Goal: Transaction & Acquisition: Purchase product/service

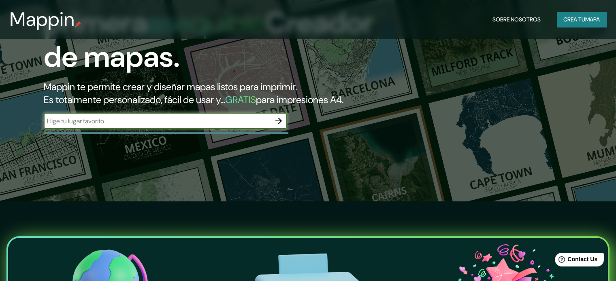
scroll to position [81, 0]
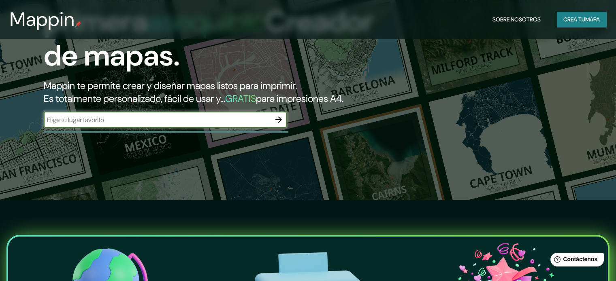
click at [212, 125] on input "text" at bounding box center [157, 119] width 227 height 9
type input "lambayeque"
click at [275, 125] on icon "button" at bounding box center [279, 120] width 10 height 10
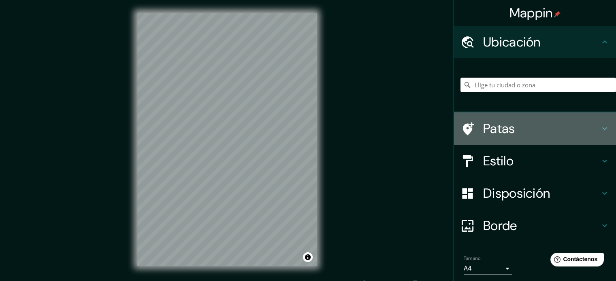
click at [599, 126] on icon at bounding box center [604, 129] width 10 height 10
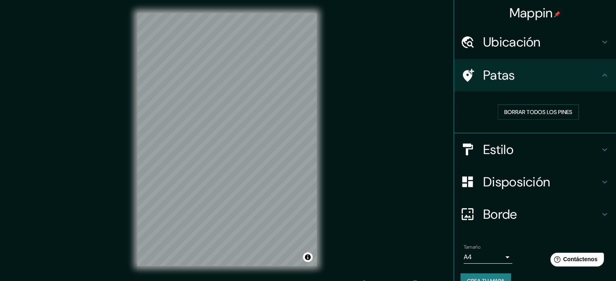
click at [599, 41] on icon at bounding box center [604, 42] width 10 height 10
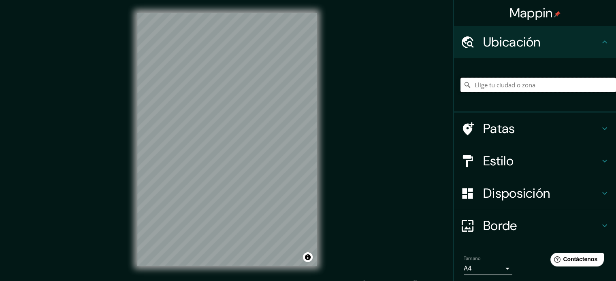
click at [525, 82] on input "Elige tu ciudad o zona" at bounding box center [537, 85] width 155 height 15
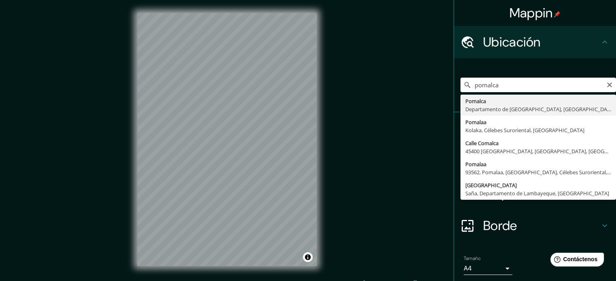
type input "Pomalca, Departamento de [GEOGRAPHIC_DATA], [GEOGRAPHIC_DATA]"
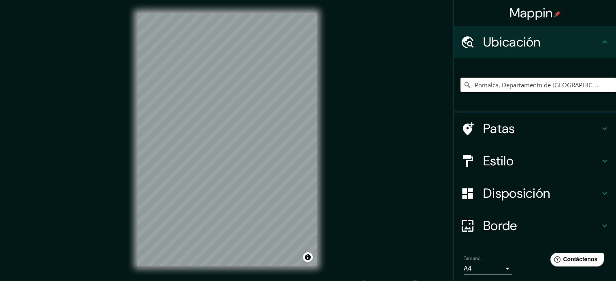
click at [599, 190] on icon at bounding box center [604, 194] width 10 height 10
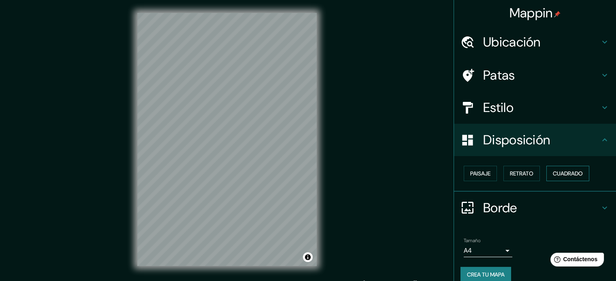
click at [559, 171] on font "Cuadrado" at bounding box center [567, 173] width 30 height 7
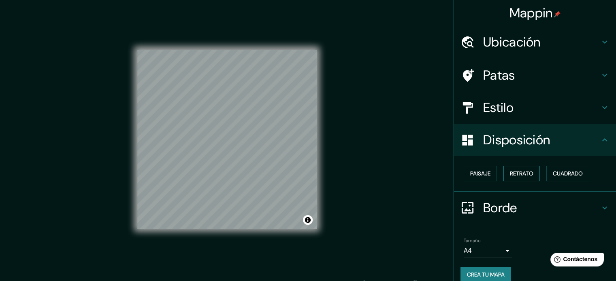
click at [518, 171] on font "Retrato" at bounding box center [521, 173] width 23 height 7
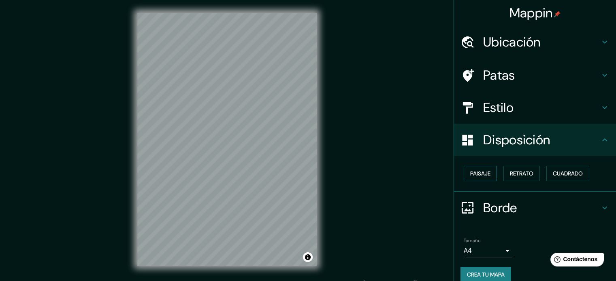
click at [470, 173] on font "Paisaje" at bounding box center [480, 173] width 20 height 7
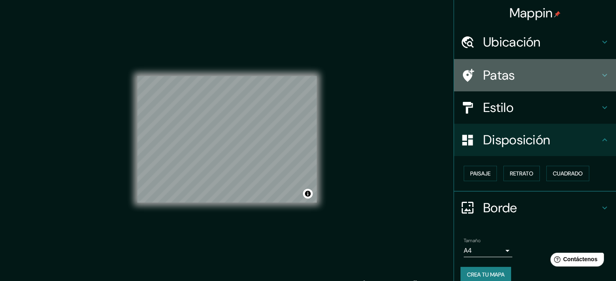
click at [599, 73] on icon at bounding box center [604, 75] width 10 height 10
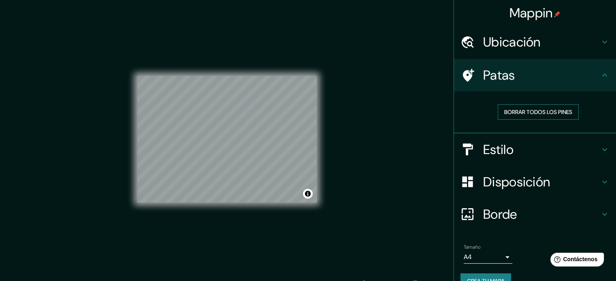
click at [567, 110] on font "Borrar todos los pines" at bounding box center [538, 111] width 68 height 7
click at [597, 142] on div "Estilo" at bounding box center [535, 150] width 162 height 32
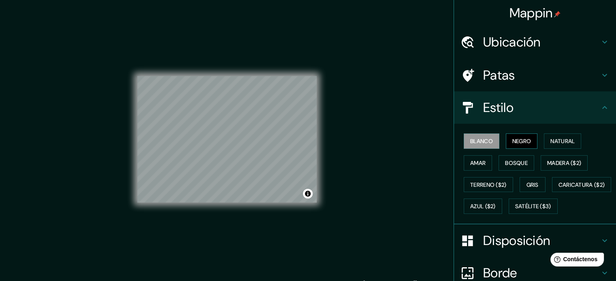
click at [524, 137] on font "Negro" at bounding box center [521, 141] width 19 height 11
click at [552, 138] on font "Natural" at bounding box center [562, 141] width 24 height 7
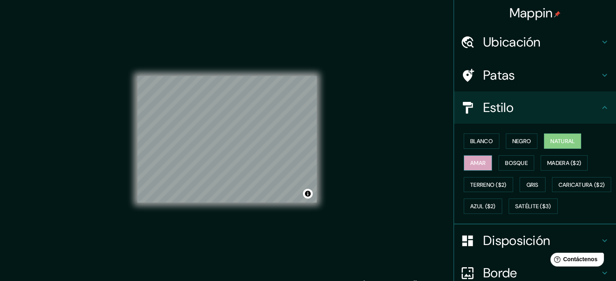
click at [479, 156] on button "Amar" at bounding box center [477, 162] width 28 height 15
click at [513, 167] on font "Bosque" at bounding box center [516, 163] width 23 height 11
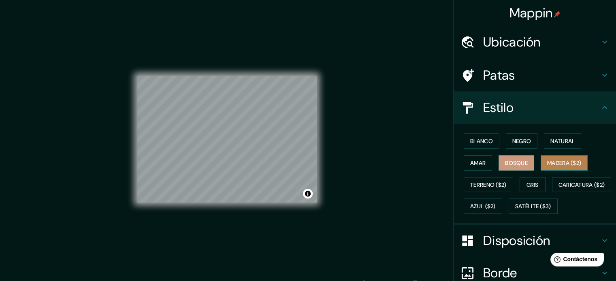
click at [555, 164] on font "Madera ($2)" at bounding box center [564, 162] width 34 height 7
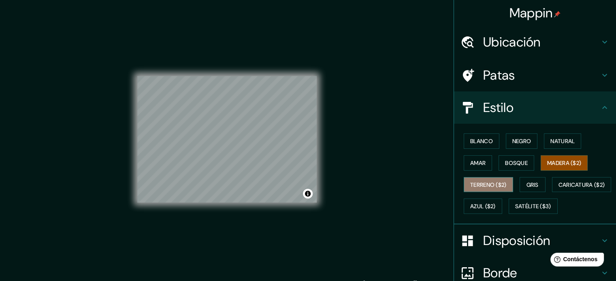
click at [485, 181] on font "Terreno ($2)" at bounding box center [488, 184] width 36 height 7
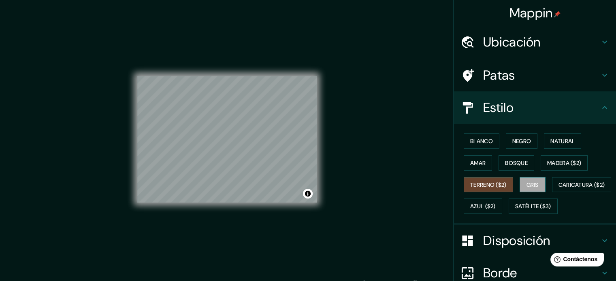
click at [534, 183] on font "Gris" at bounding box center [532, 184] width 12 height 7
click at [478, 158] on font "Amar" at bounding box center [477, 163] width 15 height 11
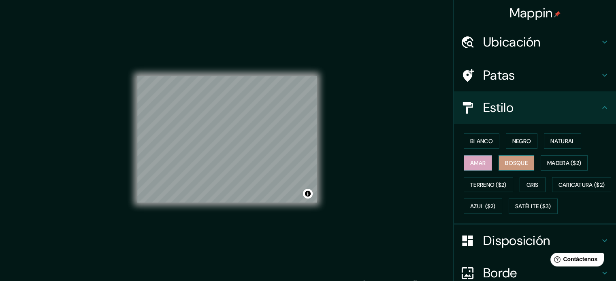
click at [516, 165] on font "Bosque" at bounding box center [516, 162] width 23 height 7
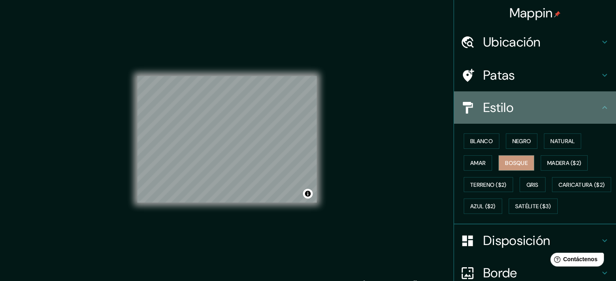
click at [599, 110] on icon at bounding box center [604, 108] width 10 height 10
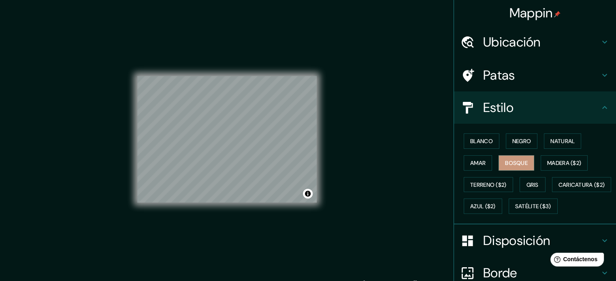
click at [599, 105] on icon at bounding box center [604, 108] width 10 height 10
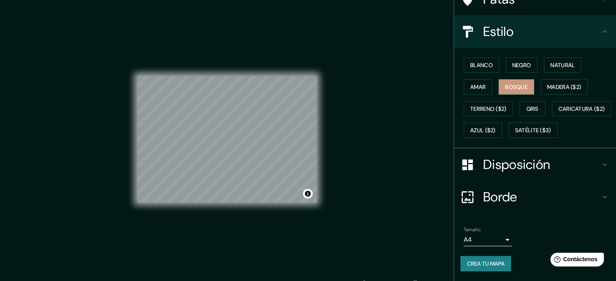
click at [599, 195] on icon at bounding box center [604, 197] width 10 height 10
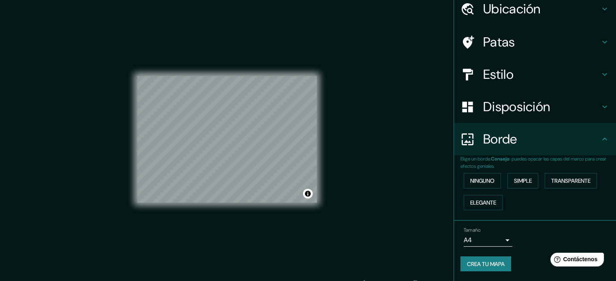
scroll to position [32, 0]
click at [486, 184] on font "Ninguno" at bounding box center [482, 181] width 24 height 7
click at [524, 179] on font "Simple" at bounding box center [523, 181] width 18 height 7
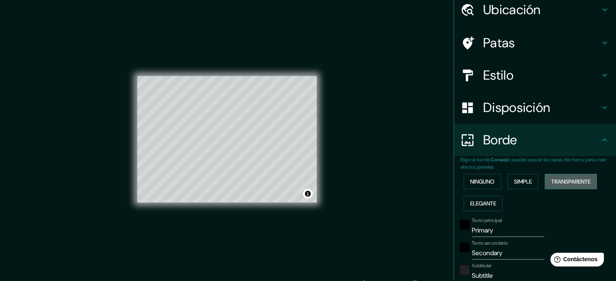
click at [565, 179] on font "Transparente" at bounding box center [570, 181] width 39 height 7
click at [478, 205] on font "Elegante" at bounding box center [483, 203] width 26 height 7
click at [484, 184] on font "Ninguno" at bounding box center [482, 181] width 24 height 7
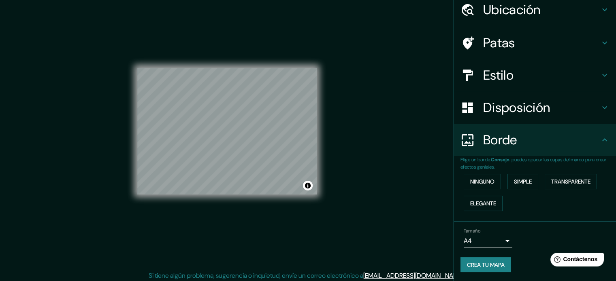
scroll to position [11, 0]
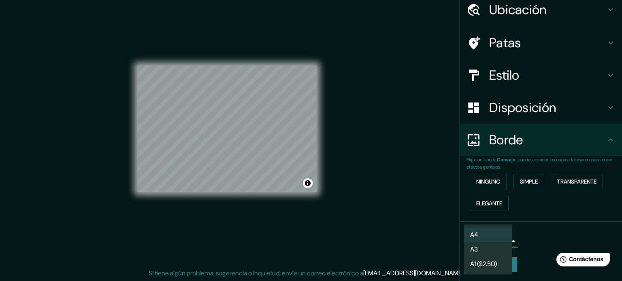
click at [501, 240] on body "Mappin Ubicación Pomalca, [GEOGRAPHIC_DATA], [GEOGRAPHIC_DATA] Patas Estilo Dis…" at bounding box center [311, 129] width 622 height 281
click at [499, 251] on li "A3" at bounding box center [487, 250] width 49 height 15
type input "a4"
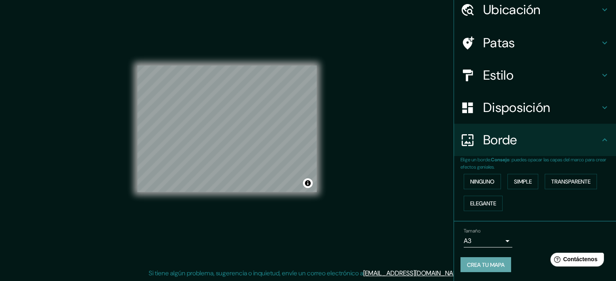
click at [480, 261] on font "Crea tu mapa" at bounding box center [486, 264] width 38 height 7
click at [487, 262] on font "Crea tu mapa" at bounding box center [486, 264] width 38 height 7
click at [487, 262] on div "Crea tu mapa" at bounding box center [534, 264] width 149 height 15
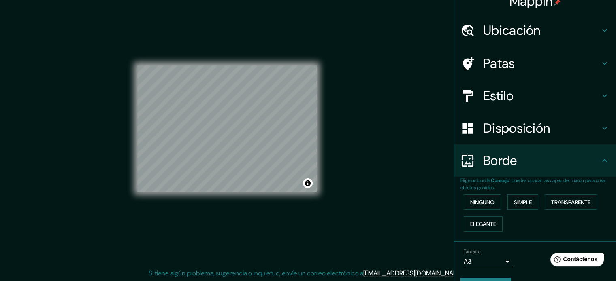
scroll to position [32, 0]
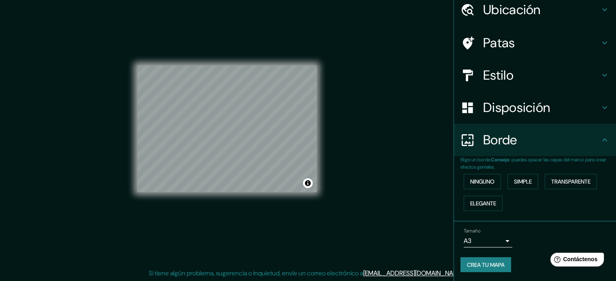
click at [384, 116] on div "Mappin Ubicación Pomalca, [GEOGRAPHIC_DATA], [GEOGRAPHIC_DATA] Patas Estilo Dis…" at bounding box center [308, 135] width 616 height 292
click at [489, 202] on font "Elegante" at bounding box center [483, 203] width 26 height 7
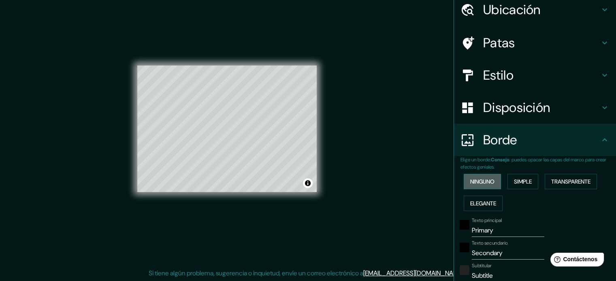
click at [487, 186] on font "Ninguno" at bounding box center [482, 181] width 24 height 11
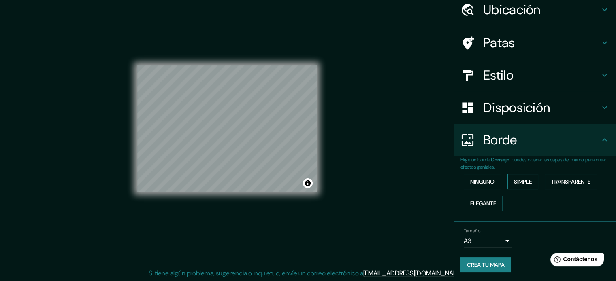
click at [529, 175] on button "Simple" at bounding box center [522, 181] width 31 height 15
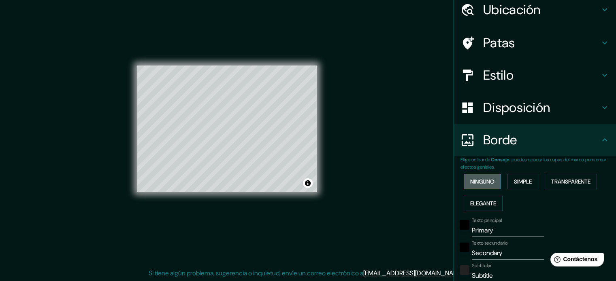
click at [484, 178] on font "Ninguno" at bounding box center [482, 181] width 24 height 7
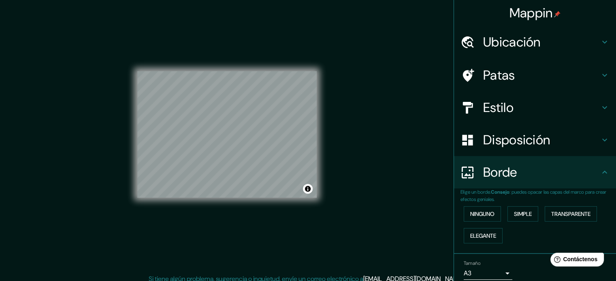
scroll to position [0, 0]
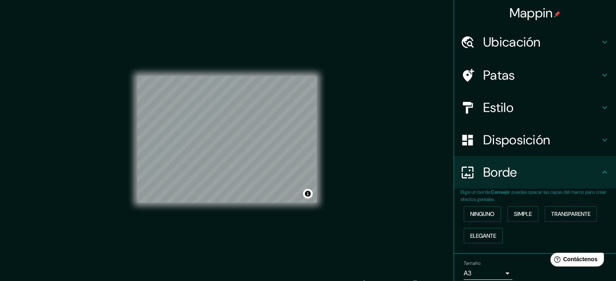
click at [363, 174] on div "Mappin Ubicación Pomalca, [GEOGRAPHIC_DATA], [GEOGRAPHIC_DATA] Patas Estilo Dis…" at bounding box center [308, 146] width 616 height 292
